Goal: Transaction & Acquisition: Purchase product/service

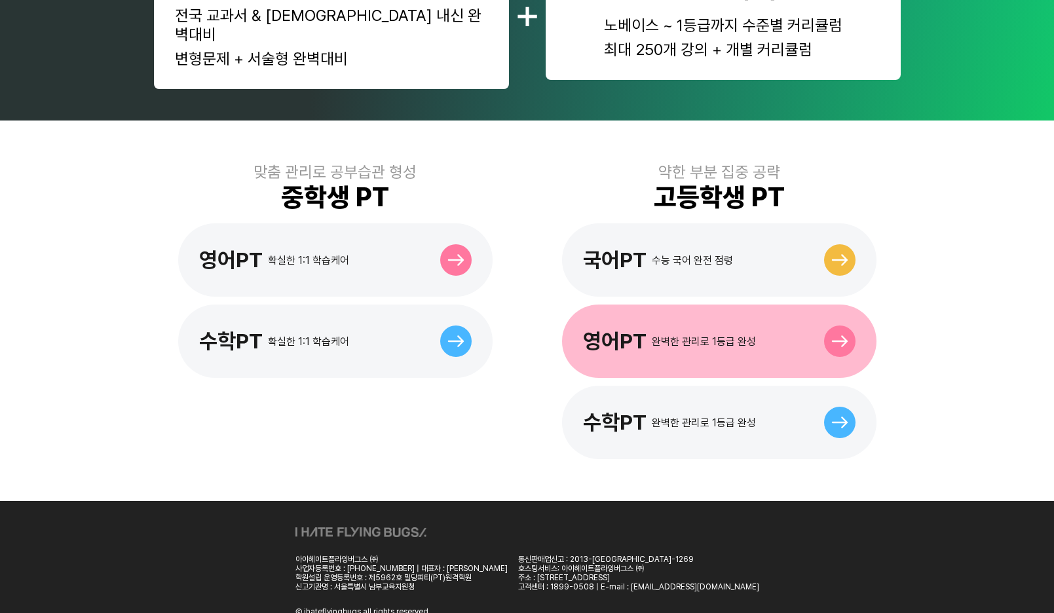
scroll to position [291, 0]
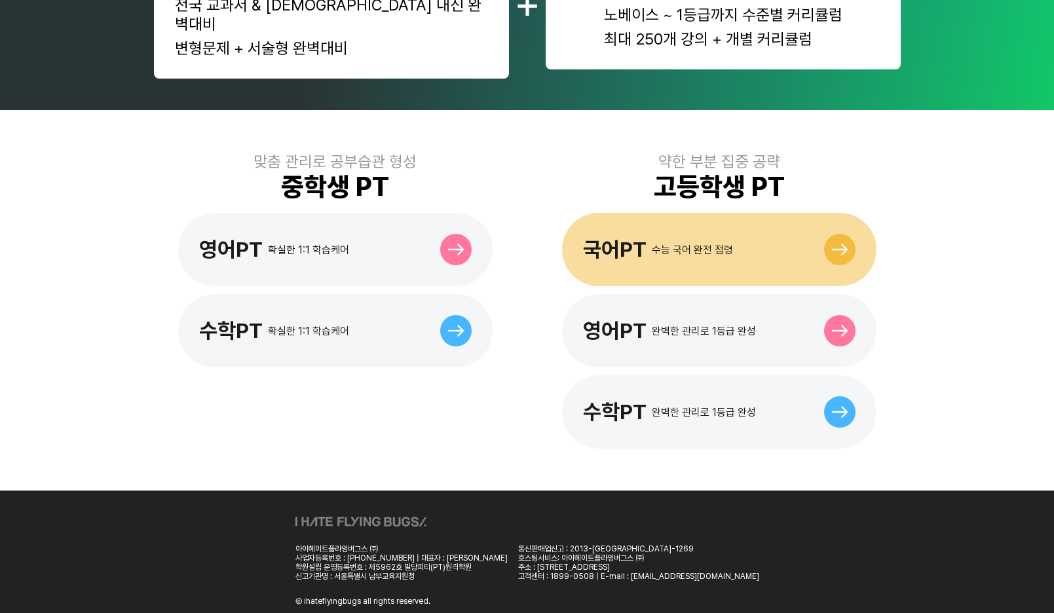
click at [656, 246] on div "국어PT 수능 국어 완전 점령" at bounding box center [719, 249] width 314 height 73
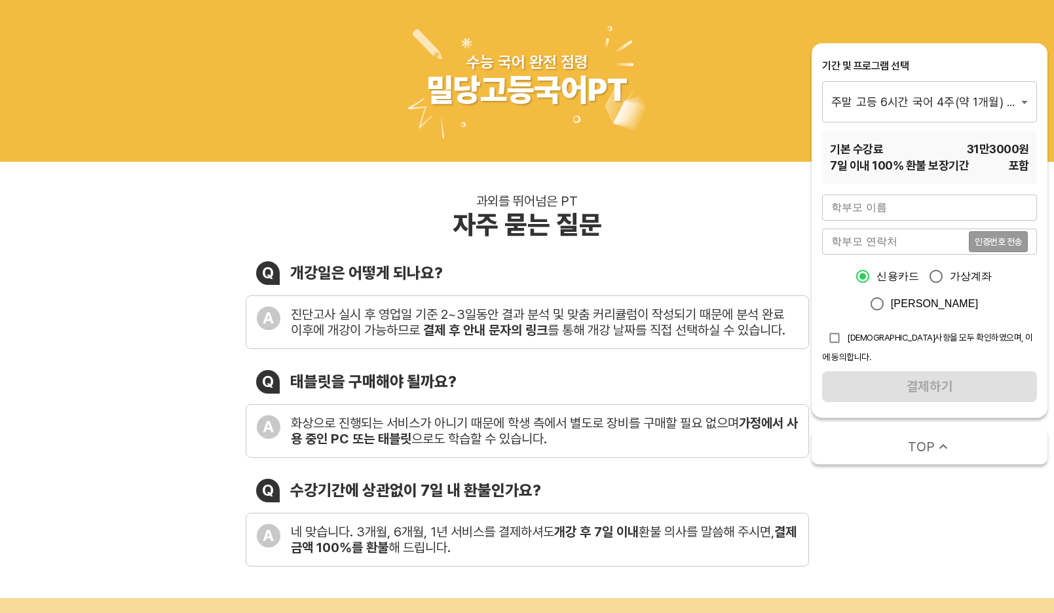
click at [870, 208] on input "text" at bounding box center [929, 208] width 215 height 26
type input "홍은혜"
click at [899, 241] on input "tel" at bounding box center [895, 242] width 147 height 26
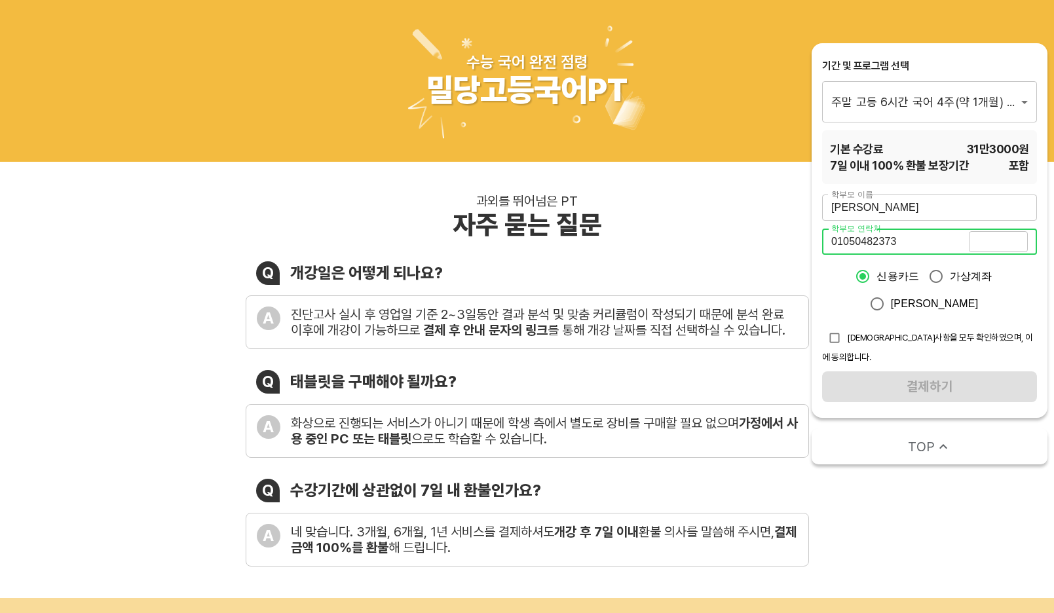
type input "01050482373"
click at [1017, 247] on button "인증번호 전송" at bounding box center [998, 241] width 59 height 21
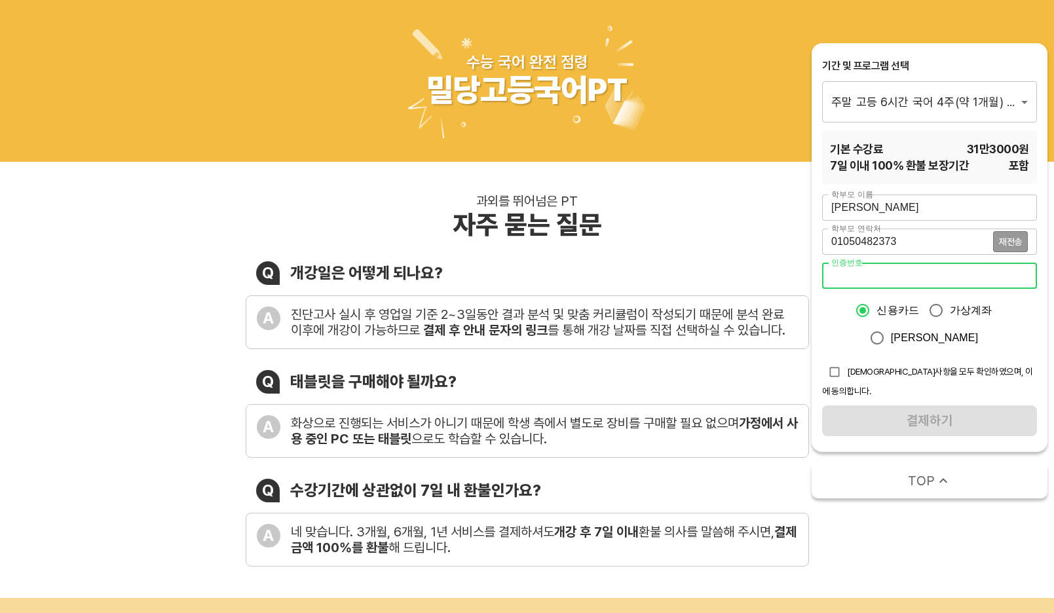
click at [943, 276] on input "number" at bounding box center [929, 276] width 215 height 26
type input "1103"
click at [870, 369] on span "유의사항을 모두 확인하였으며, 이에 동의합니다." at bounding box center [927, 381] width 211 height 30
click at [837, 373] on input "checkbox" at bounding box center [834, 372] width 25 height 25
checkbox input "true"
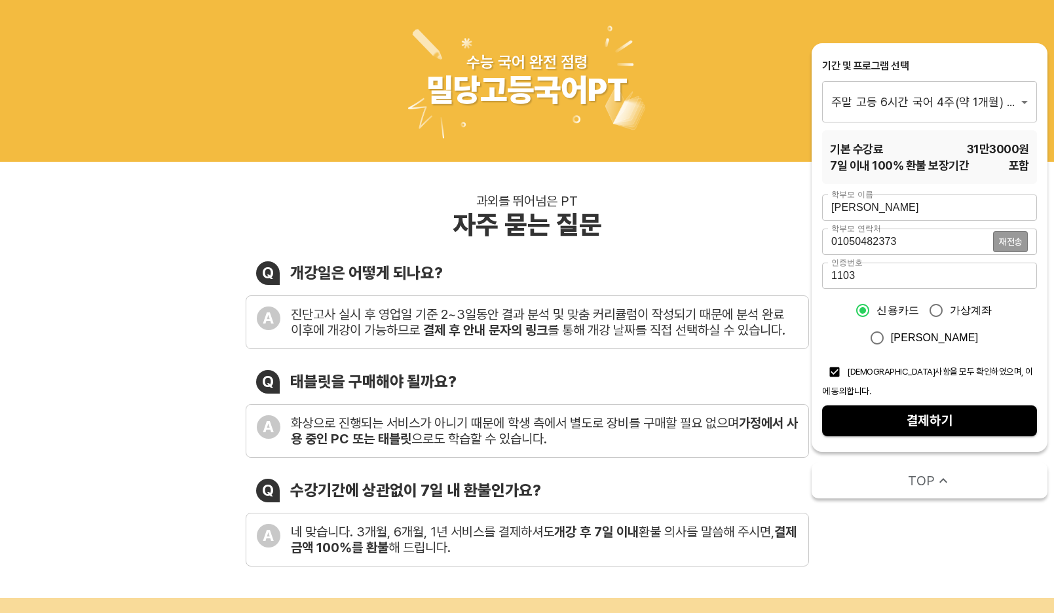
click at [900, 411] on span "결제하기" at bounding box center [929, 420] width 194 height 23
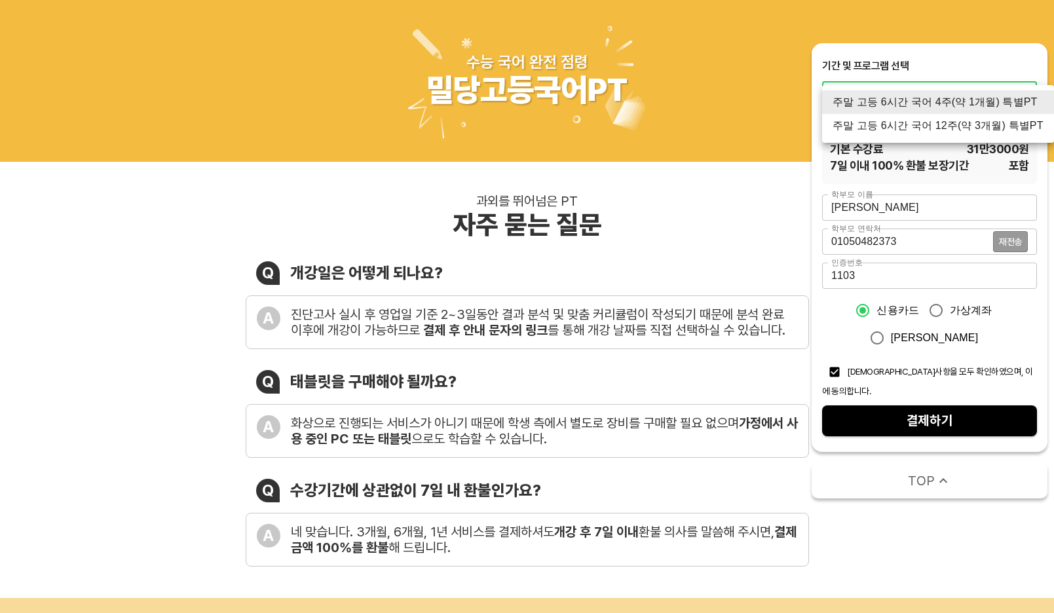
click at [1000, 124] on li "주말 고등 6시간 국어 12주(약 3개월) 특별PT" at bounding box center [938, 126] width 232 height 24
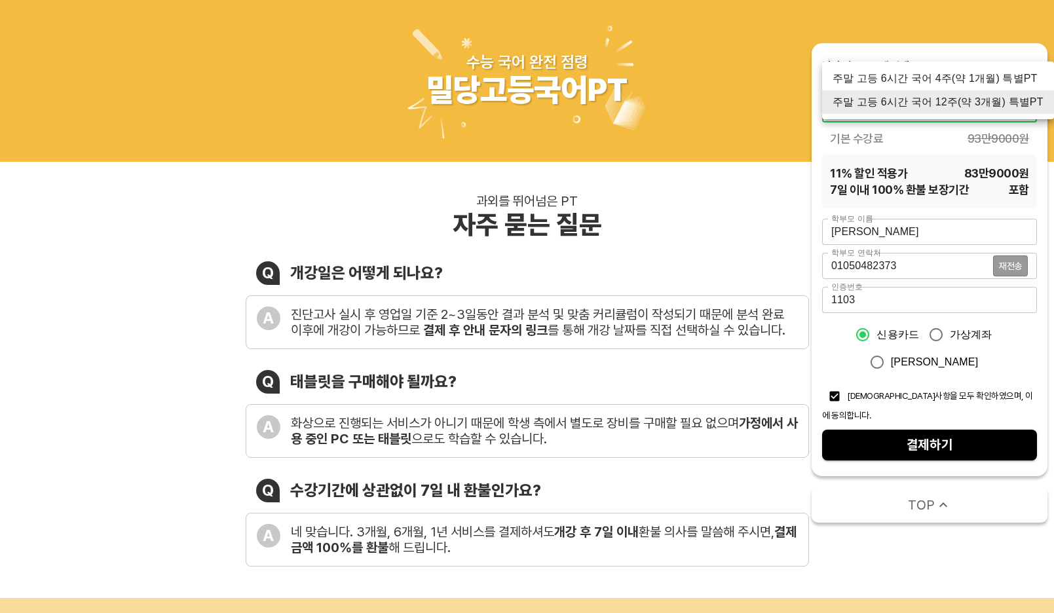
click at [961, 80] on li "주말 고등 6시간 국어 4주(약 1개월) 특별PT" at bounding box center [938, 79] width 232 height 24
type input "1670"
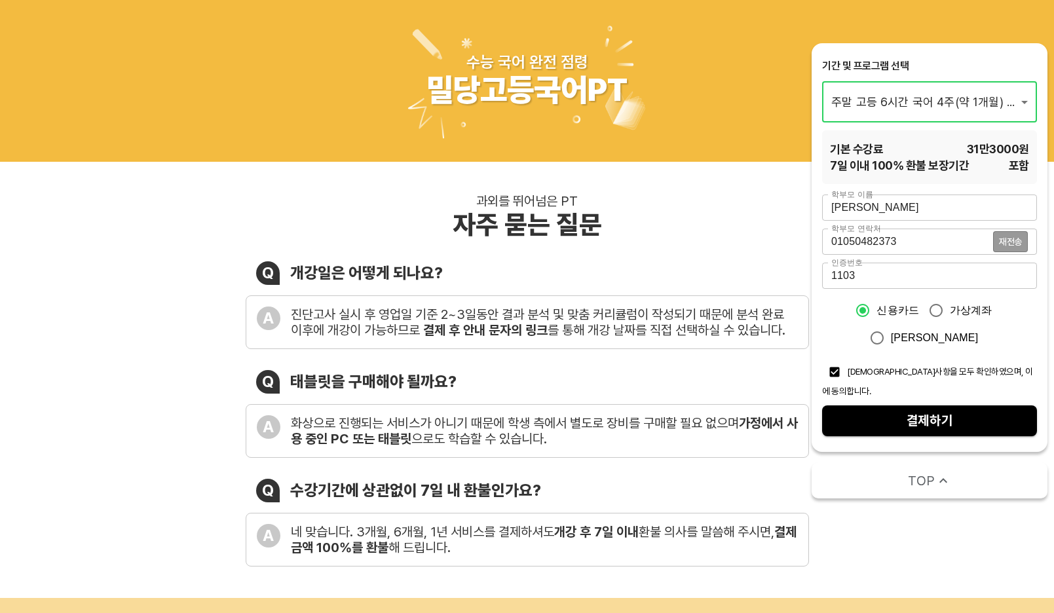
click at [963, 508] on div "과외를 뛰어넘은 PT 자주 묻는 질문 Q 개강일은 어떻게 되나요? A 진단고사 실시 후 영업일 기준 2~3일동안 결과 분석 및 맞춤 커리큘럼이…" at bounding box center [527, 380] width 1054 height 436
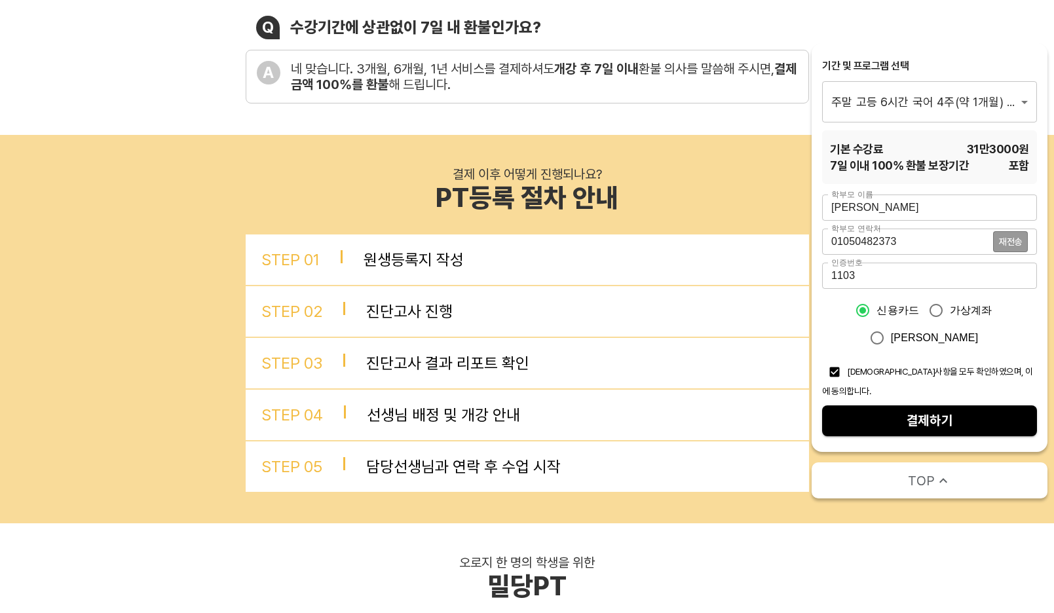
scroll to position [393, 0]
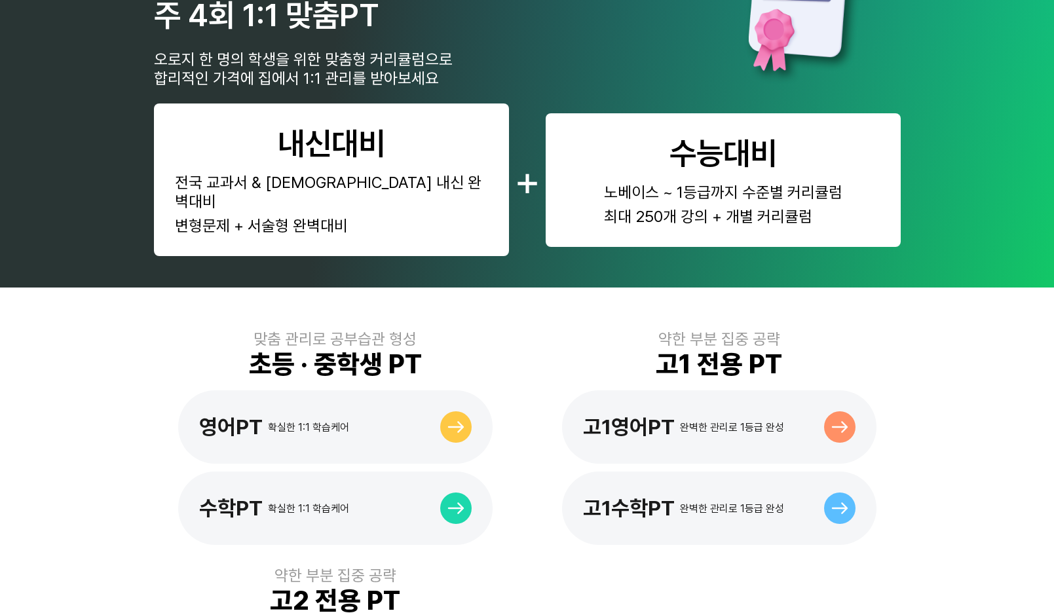
scroll to position [655, 0]
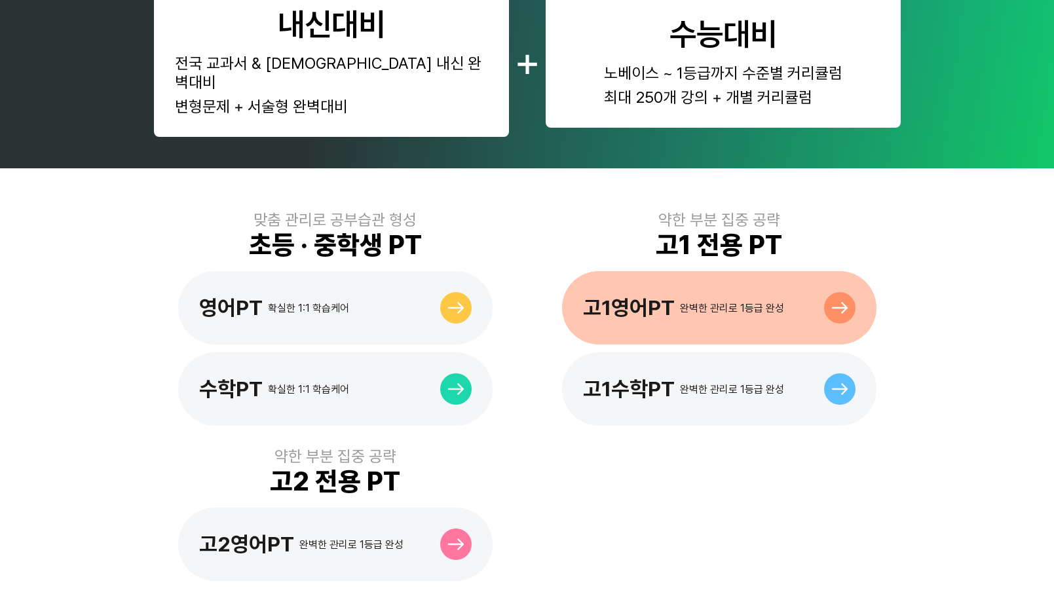
click at [781, 273] on div "고1영어PT 완벽한 관리로 1등급 완성" at bounding box center [719, 307] width 314 height 73
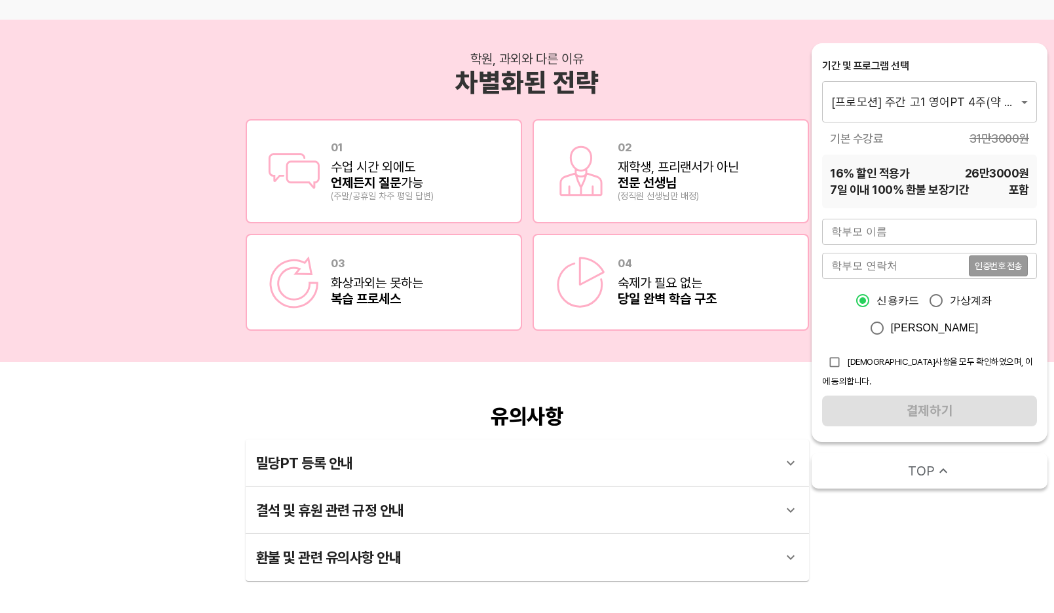
scroll to position [2227, 0]
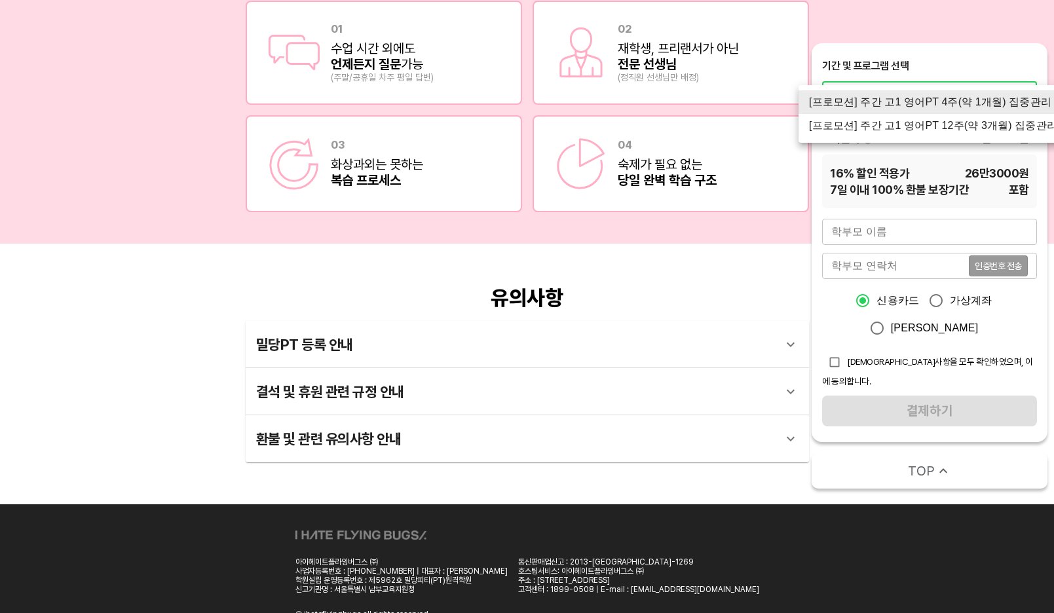
click at [904, 101] on li "[프로모션] 주간 고1 영어PT 4주(약 1개월) 집중관리" at bounding box center [932, 102] width 269 height 24
click at [906, 125] on li "[프로모션] 주간 고1 영어PT 12주(약 3개월) 집중관리" at bounding box center [932, 126] width 269 height 24
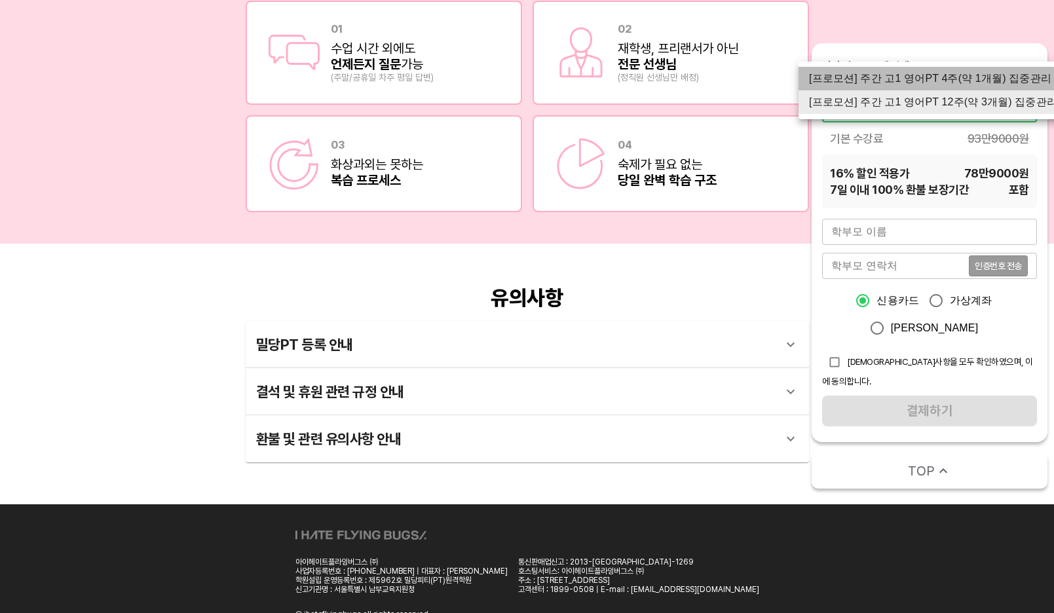
click at [914, 81] on li "[프로모션] 주간 고1 영어PT 4주(약 1개월) 집중관리" at bounding box center [932, 79] width 269 height 24
type input "1526"
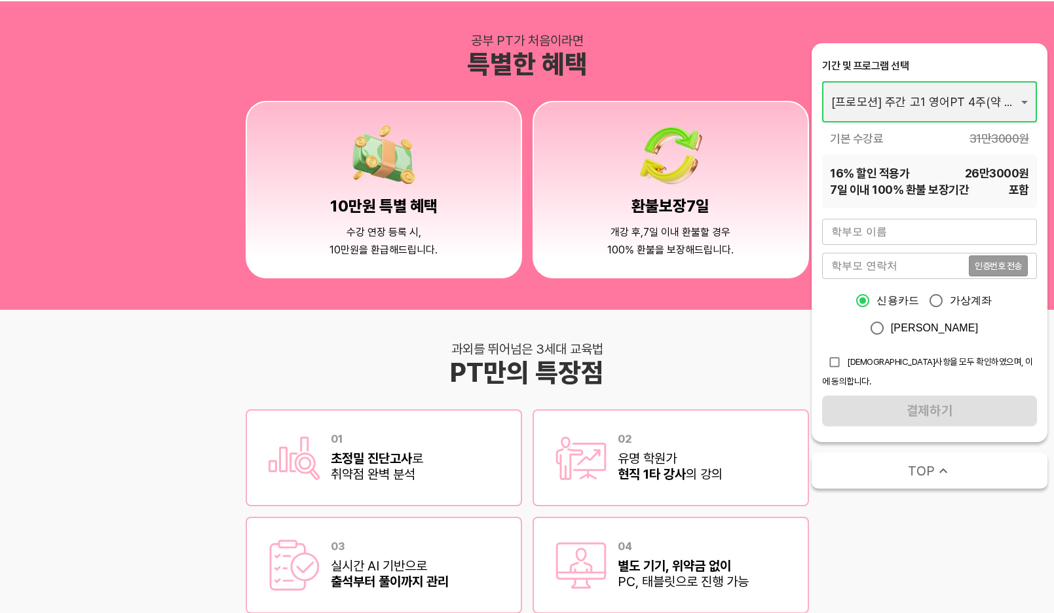
scroll to position [1375, 0]
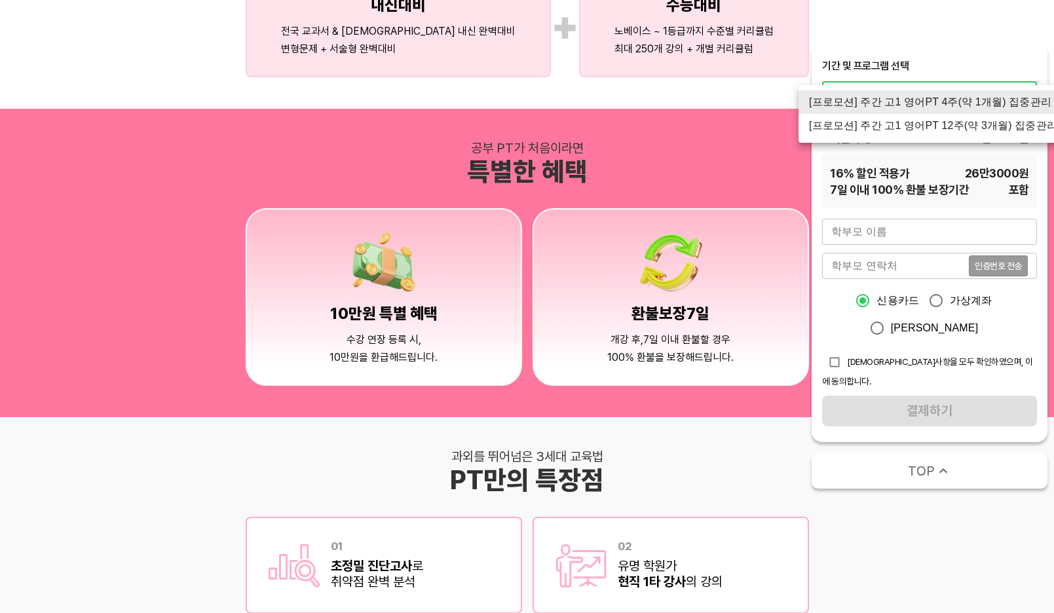
click at [933, 104] on body "인서울의 성공적인 입시를 위한 필수전략 밀당고등영어PT 과외를 뛰어넘은 PT 자주 묻는 질문 Q 개강일은 어떻게 되나요? A 진단고사 실시 후…" at bounding box center [527, 61] width 1054 height 2872
click at [933, 96] on li "[프로모션] 주간 고1 영어PT 4주(약 1개월) 집중관리" at bounding box center [932, 102] width 269 height 24
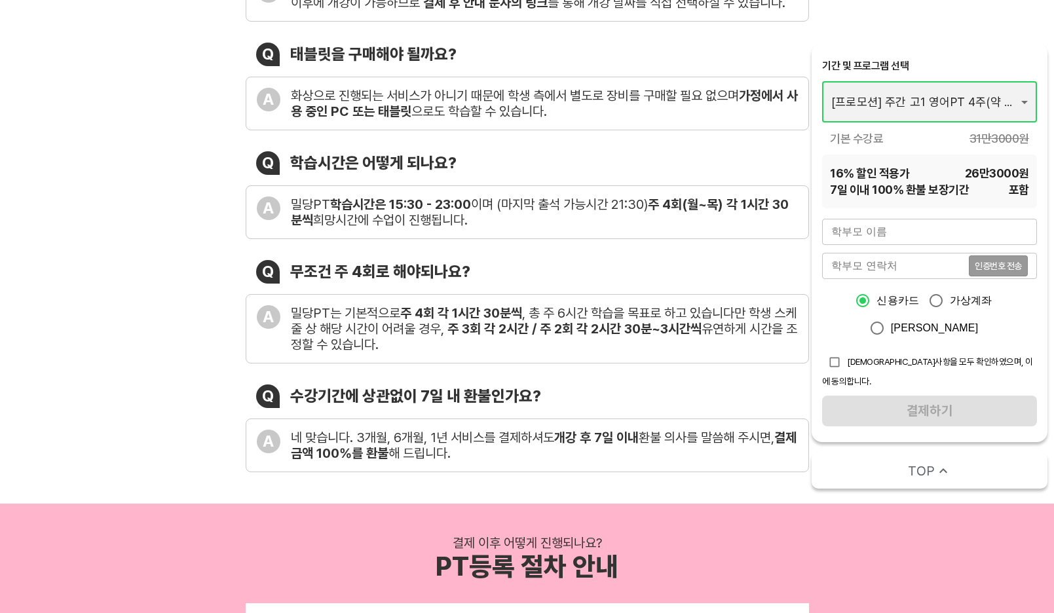
scroll to position [0, 0]
